Goal: Task Accomplishment & Management: Complete application form

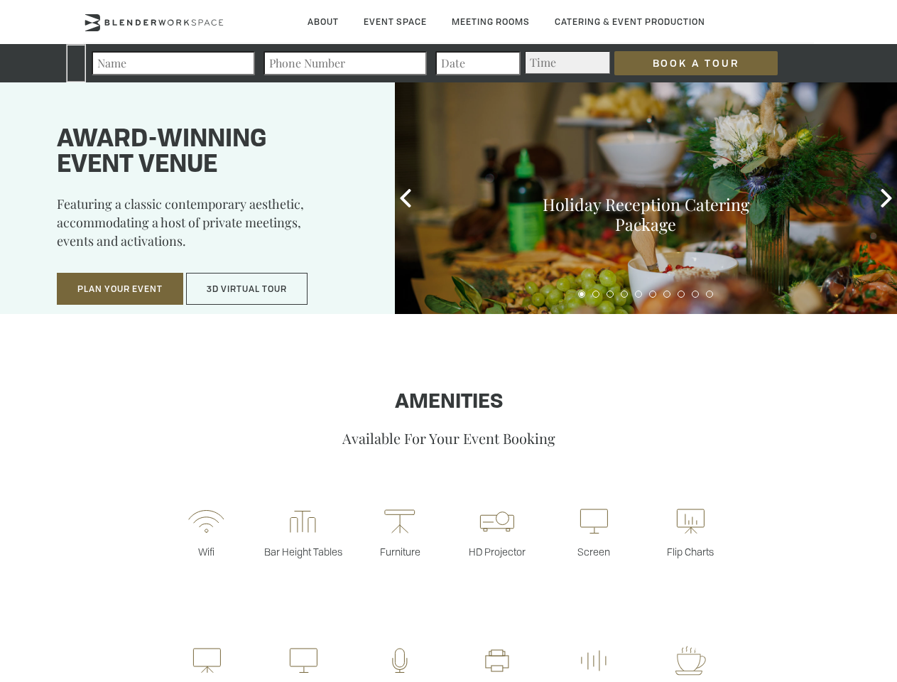
click at [685, 63] on input "Book a Tour" at bounding box center [695, 63] width 163 height 24
click at [120, 289] on button "Plan Your Event" at bounding box center [120, 289] width 126 height 33
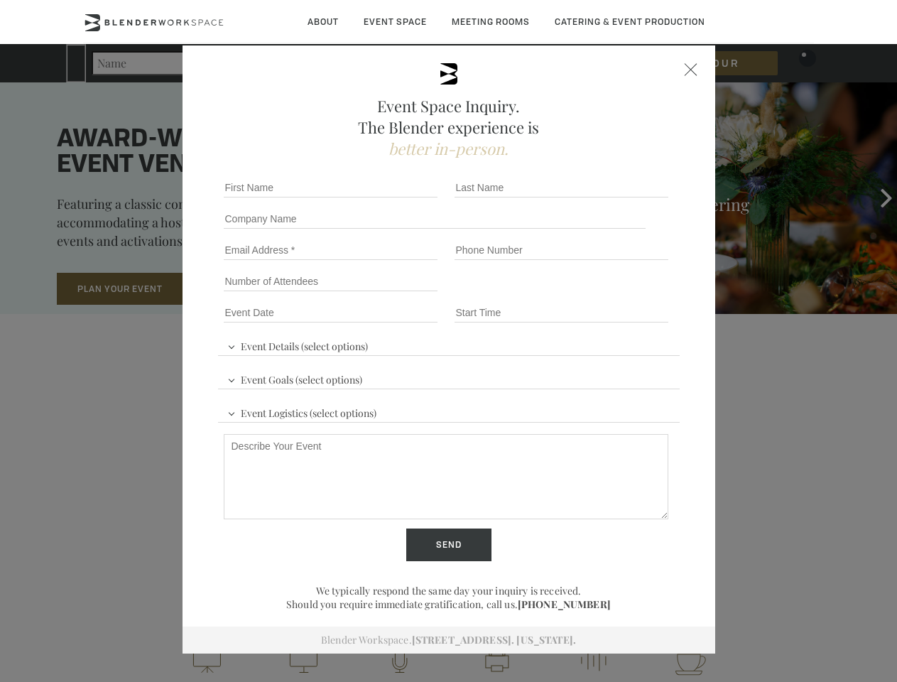
click at [247, 289] on input "Number of Attendees" at bounding box center [331, 281] width 214 height 20
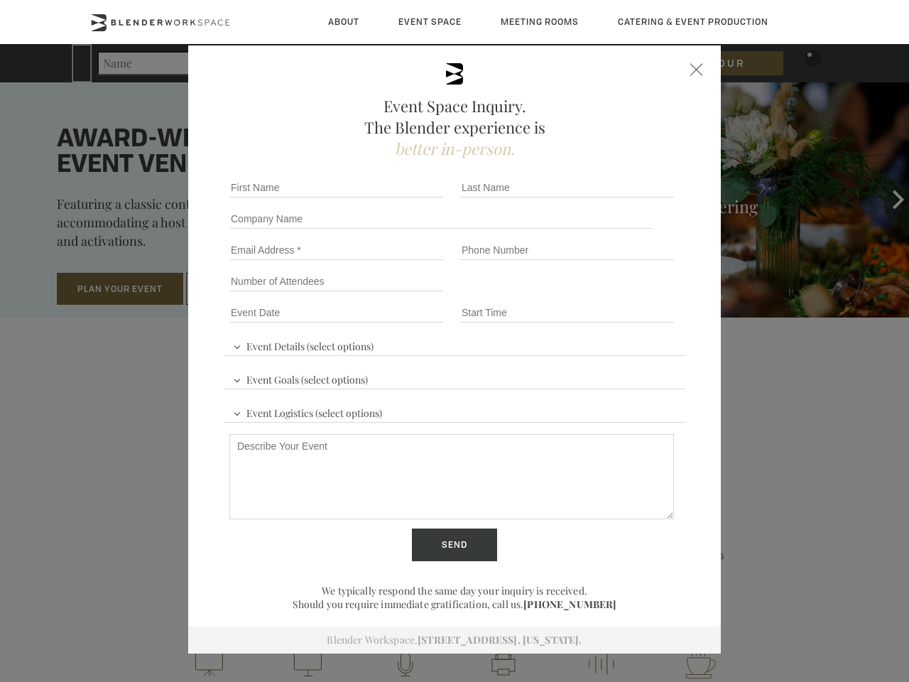
click at [406, 198] on div "First name *" at bounding box center [339, 187] width 231 height 31
click at [887, 198] on div "Event Space Inquiry. The Blender experience is better in-person. Event Details …" at bounding box center [454, 341] width 909 height 682
click at [582, 294] on fieldset "Number of Attendees Budget Range" at bounding box center [455, 281] width 462 height 31
click at [596, 294] on fieldset "Number of Attendees Budget Range" at bounding box center [455, 281] width 462 height 31
click at [610, 294] on fieldset "Number of Attendees Budget Range" at bounding box center [455, 281] width 462 height 31
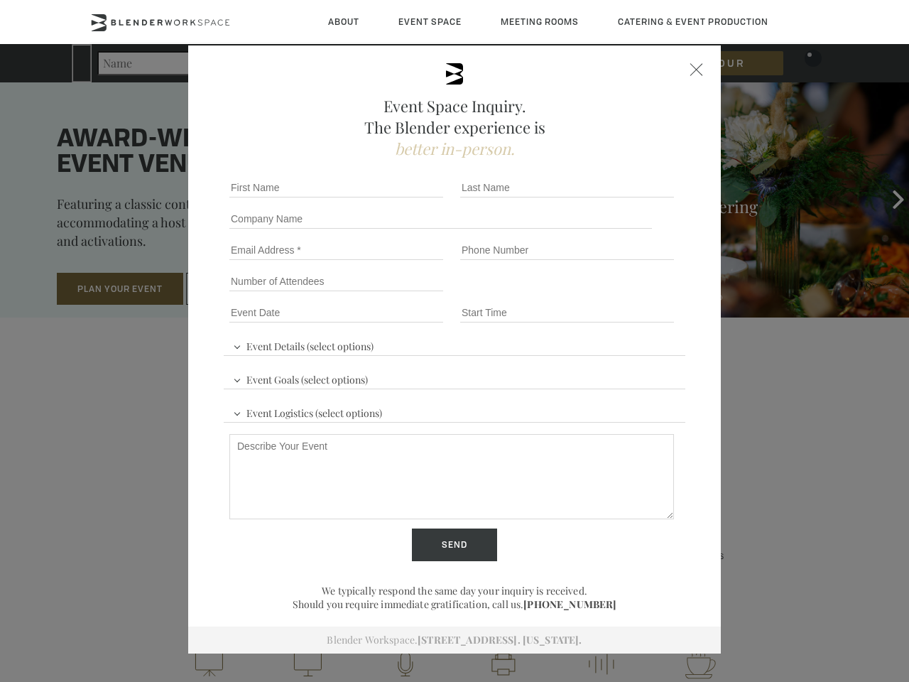
click at [624, 294] on fieldset "Number of Attendees Budget Range" at bounding box center [455, 281] width 462 height 31
click at [639, 294] on fieldset "Number of Attendees Budget Range" at bounding box center [455, 281] width 462 height 31
